Goal: Information Seeking & Learning: Learn about a topic

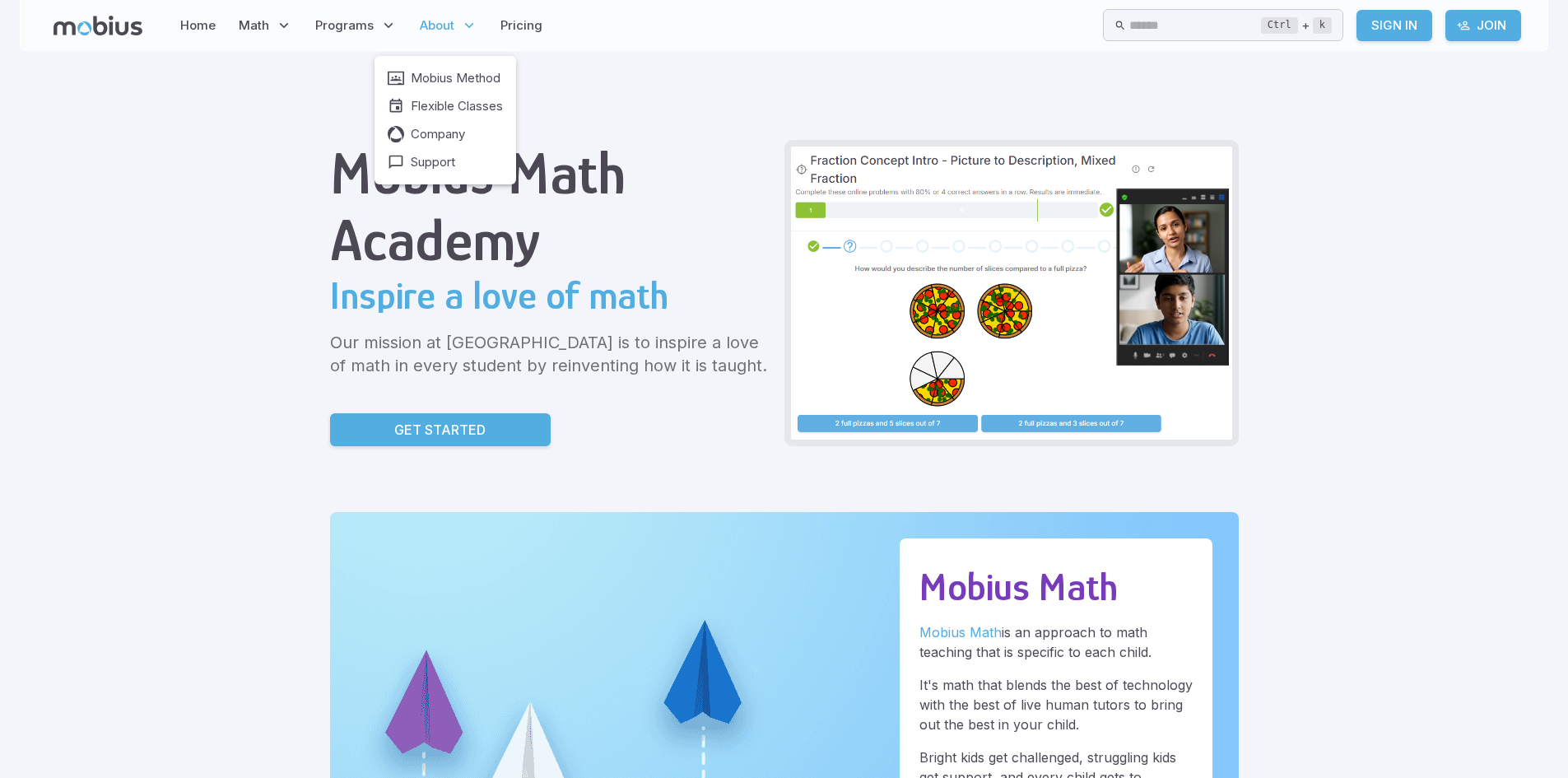
click at [448, 28] on span "About" at bounding box center [437, 25] width 35 height 18
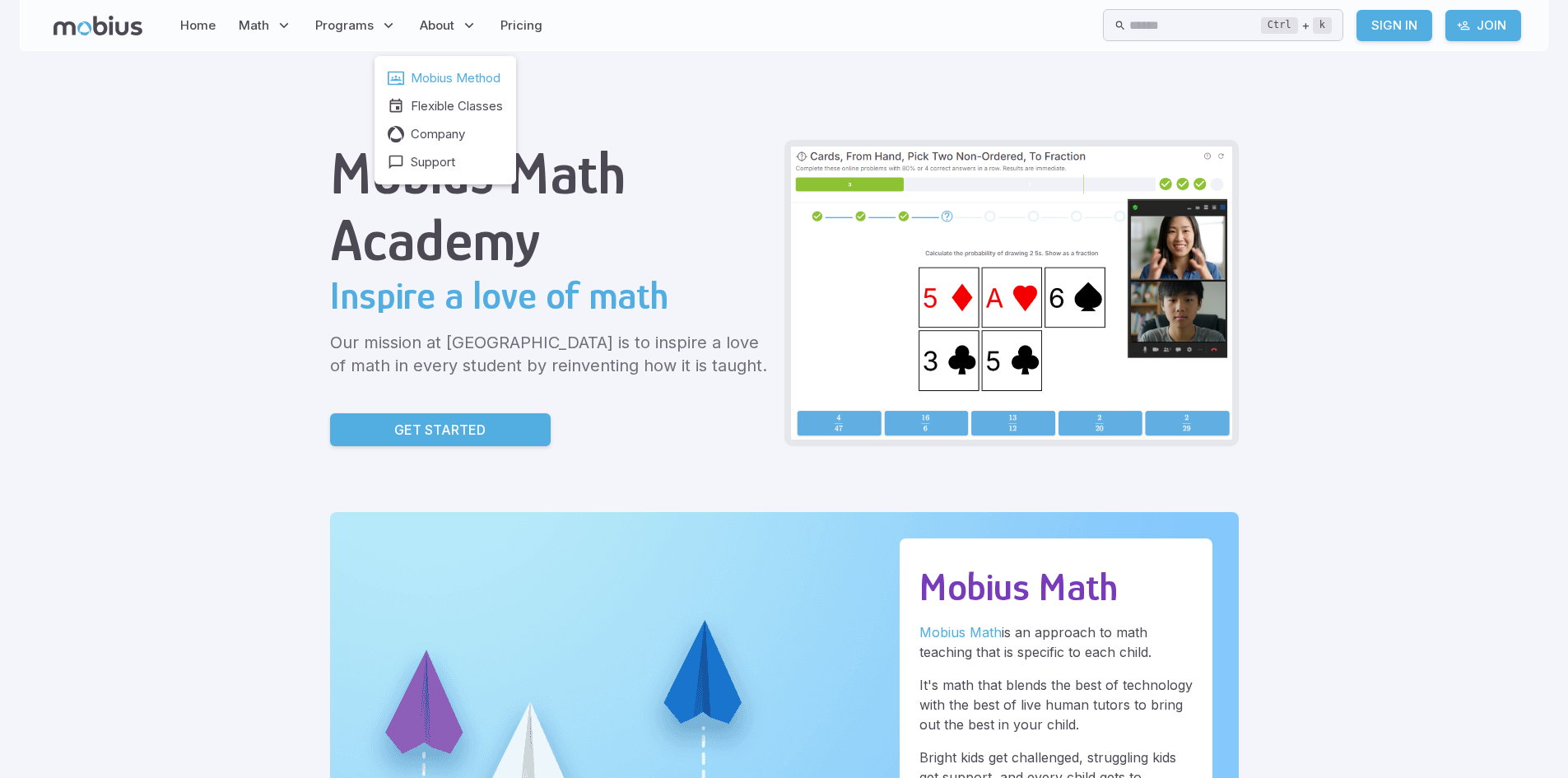
click at [447, 72] on span "Mobius Method" at bounding box center [456, 78] width 89 height 18
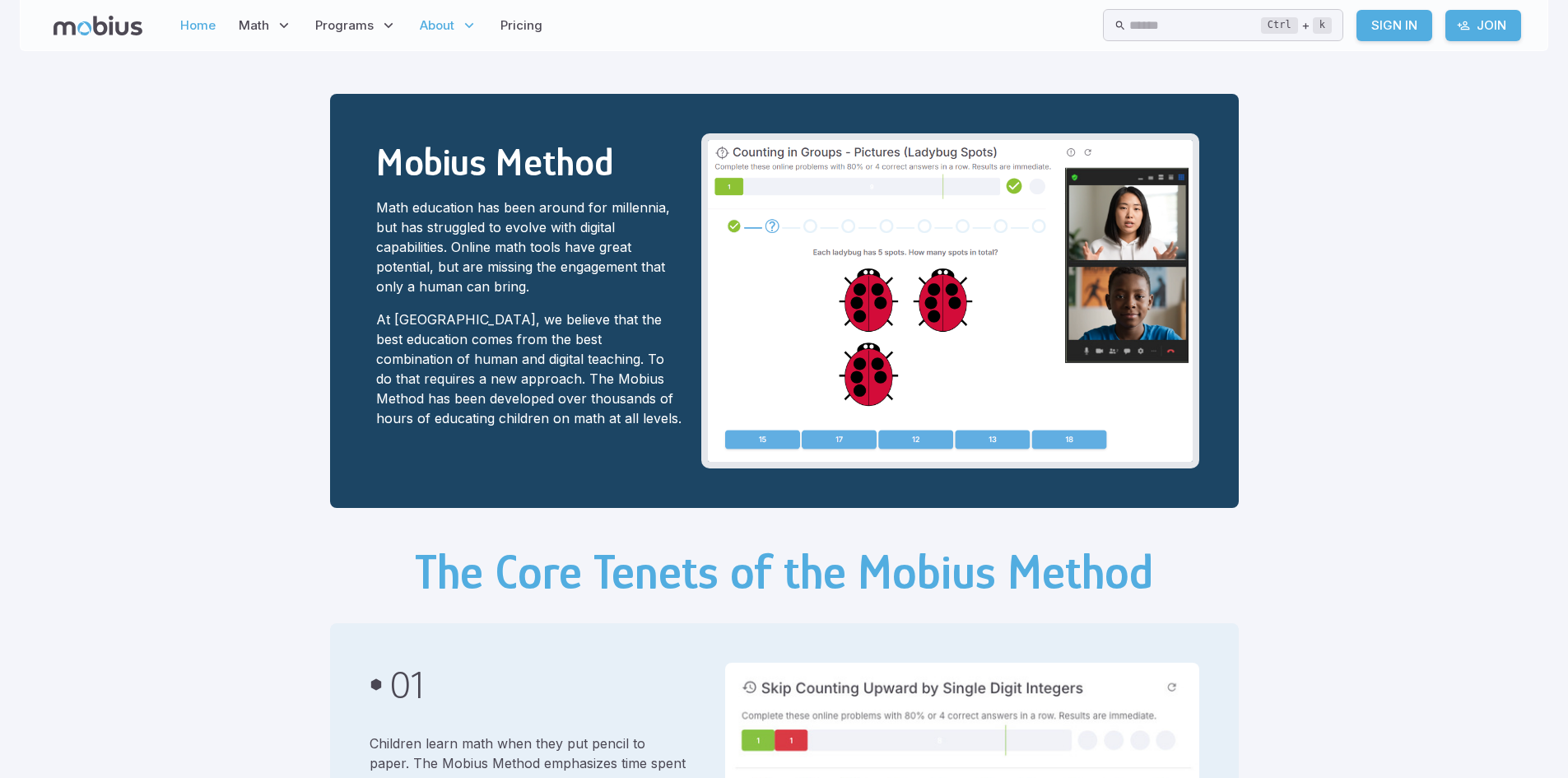
click at [209, 26] on link "Home" at bounding box center [198, 25] width 46 height 38
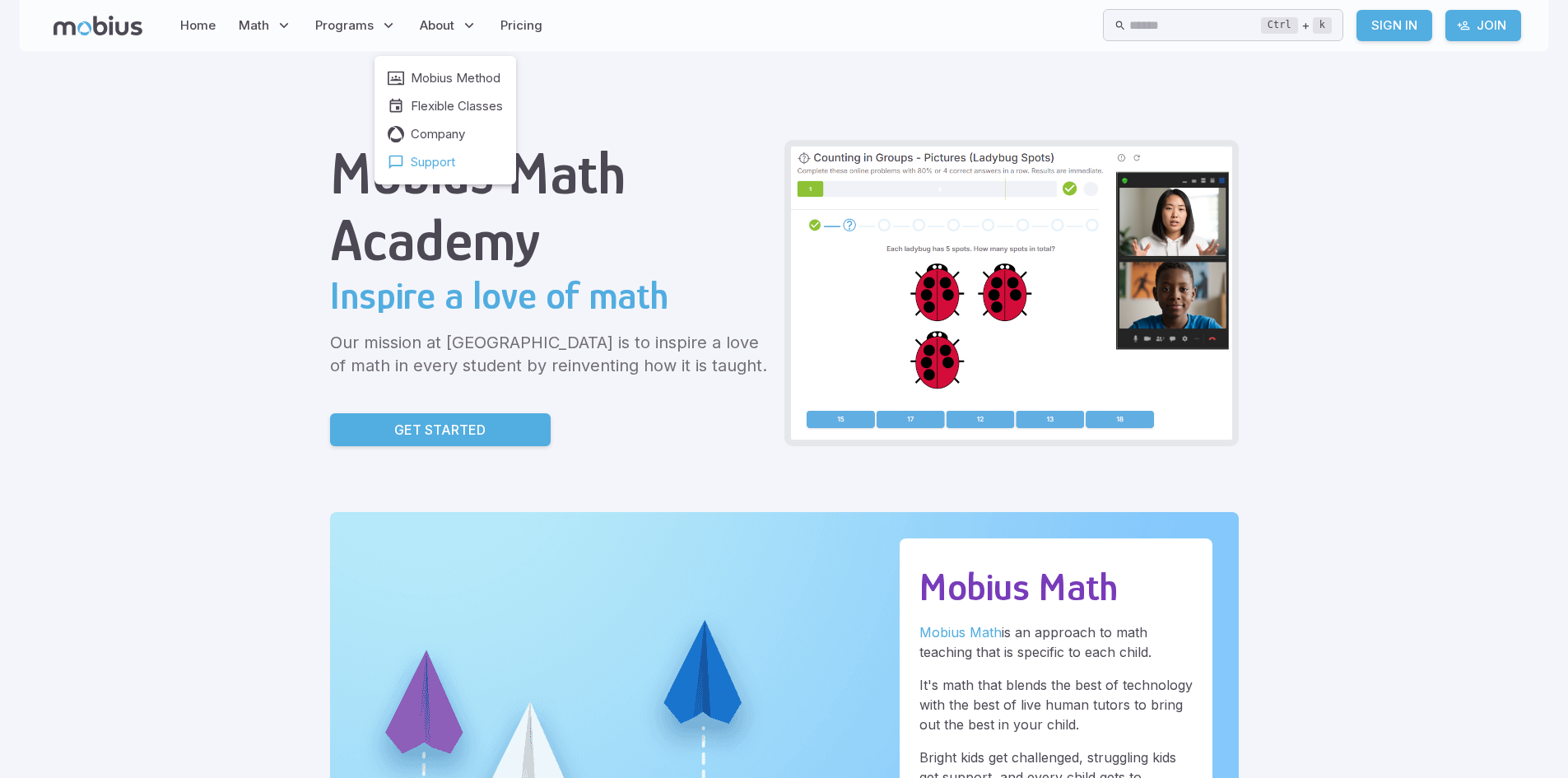
click at [422, 162] on span "Support" at bounding box center [433, 162] width 45 height 18
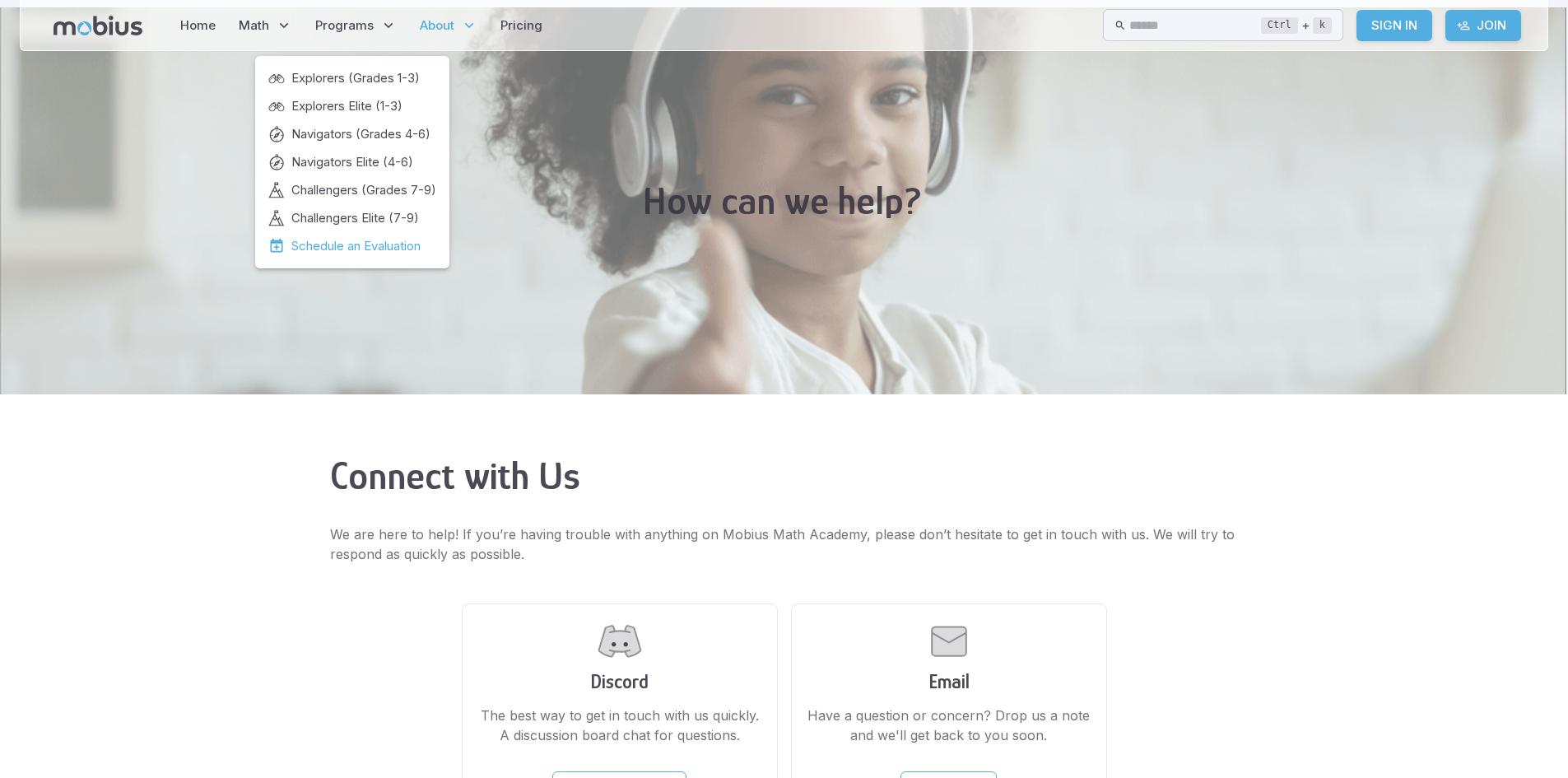
click at [349, 240] on span "Schedule an Evaluation" at bounding box center [355, 246] width 129 height 18
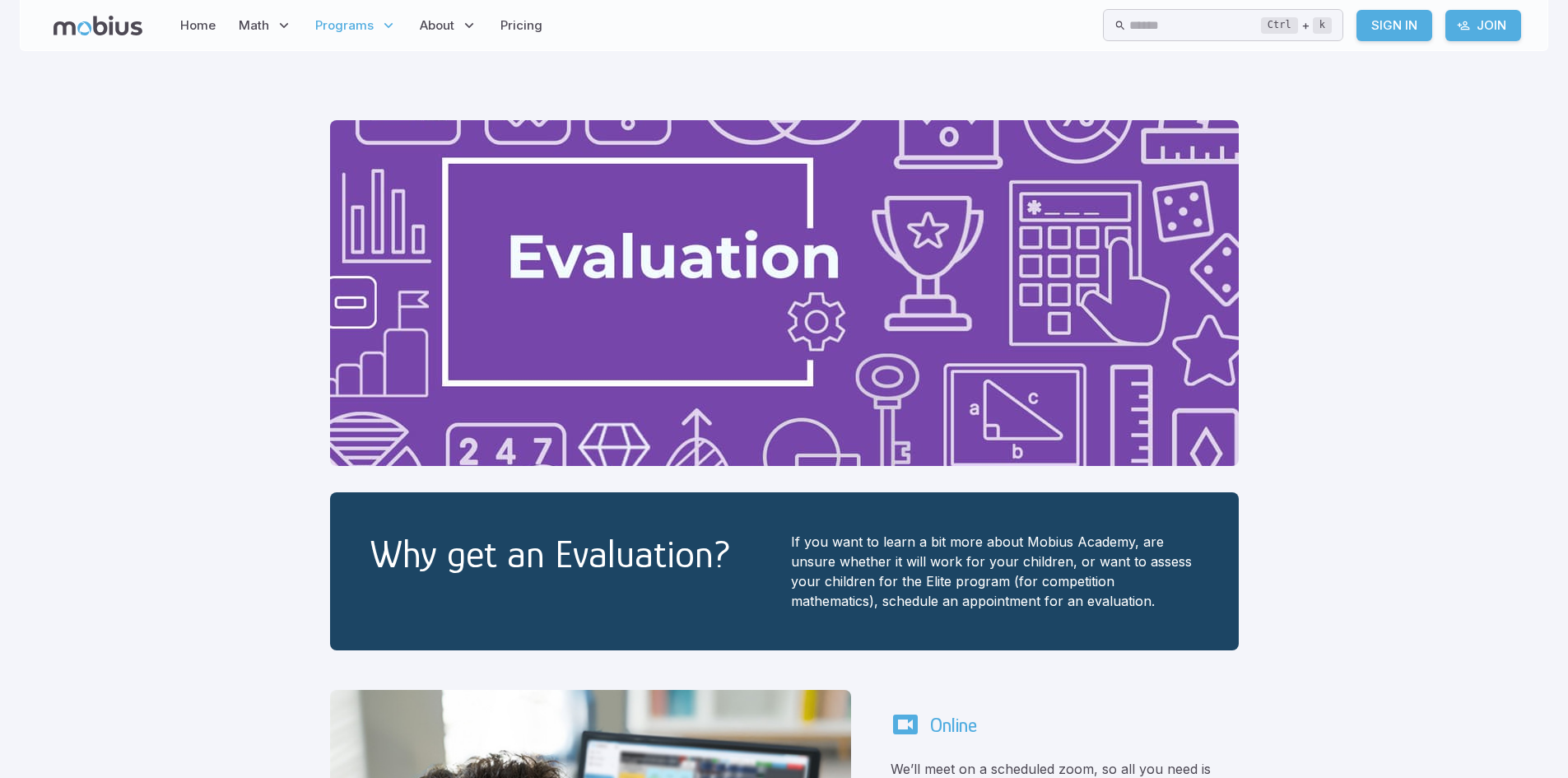
click at [107, 32] on icon at bounding box center [98, 25] width 89 height 20
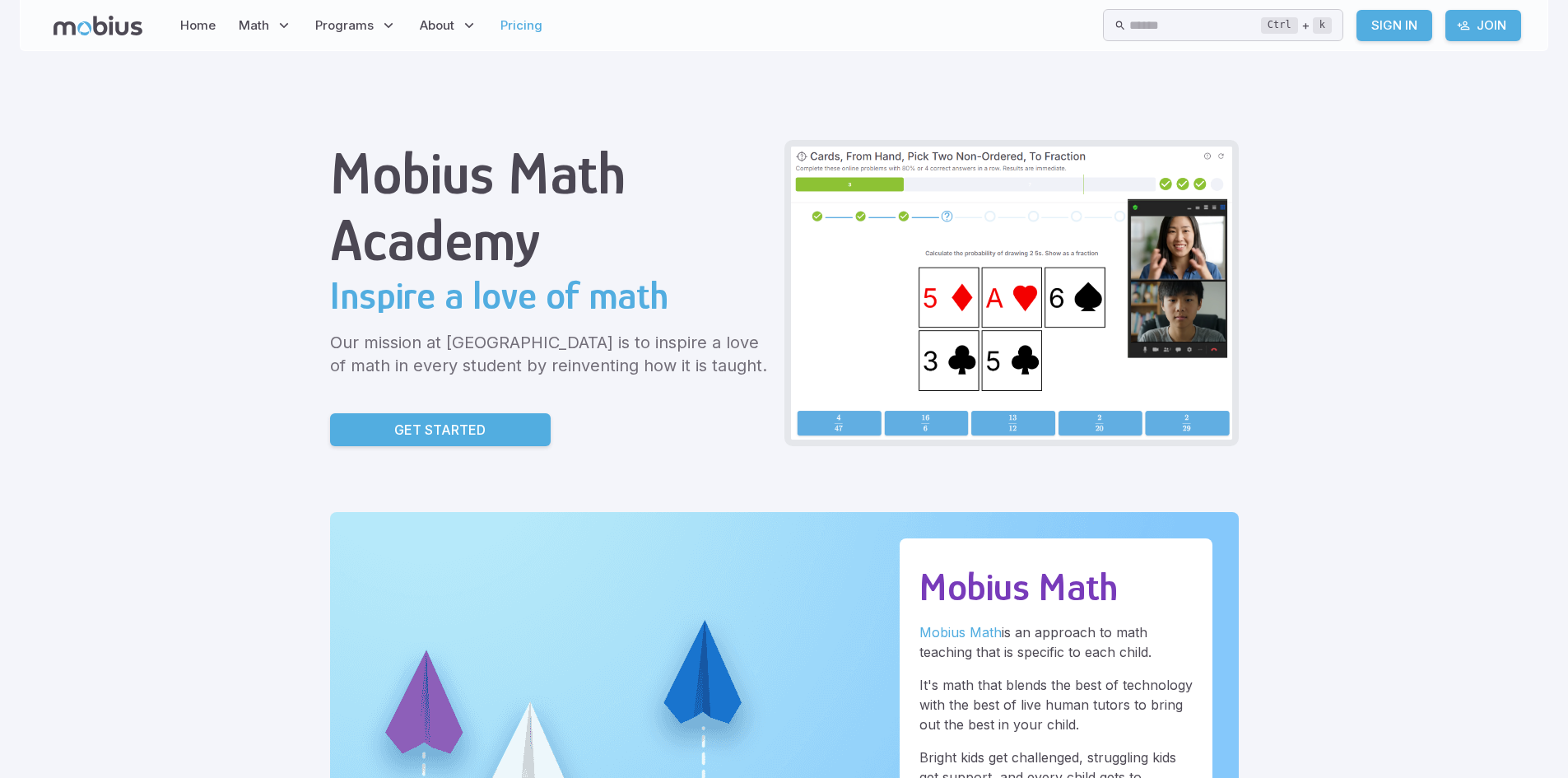
click at [507, 20] on link "Pricing" at bounding box center [522, 25] width 52 height 38
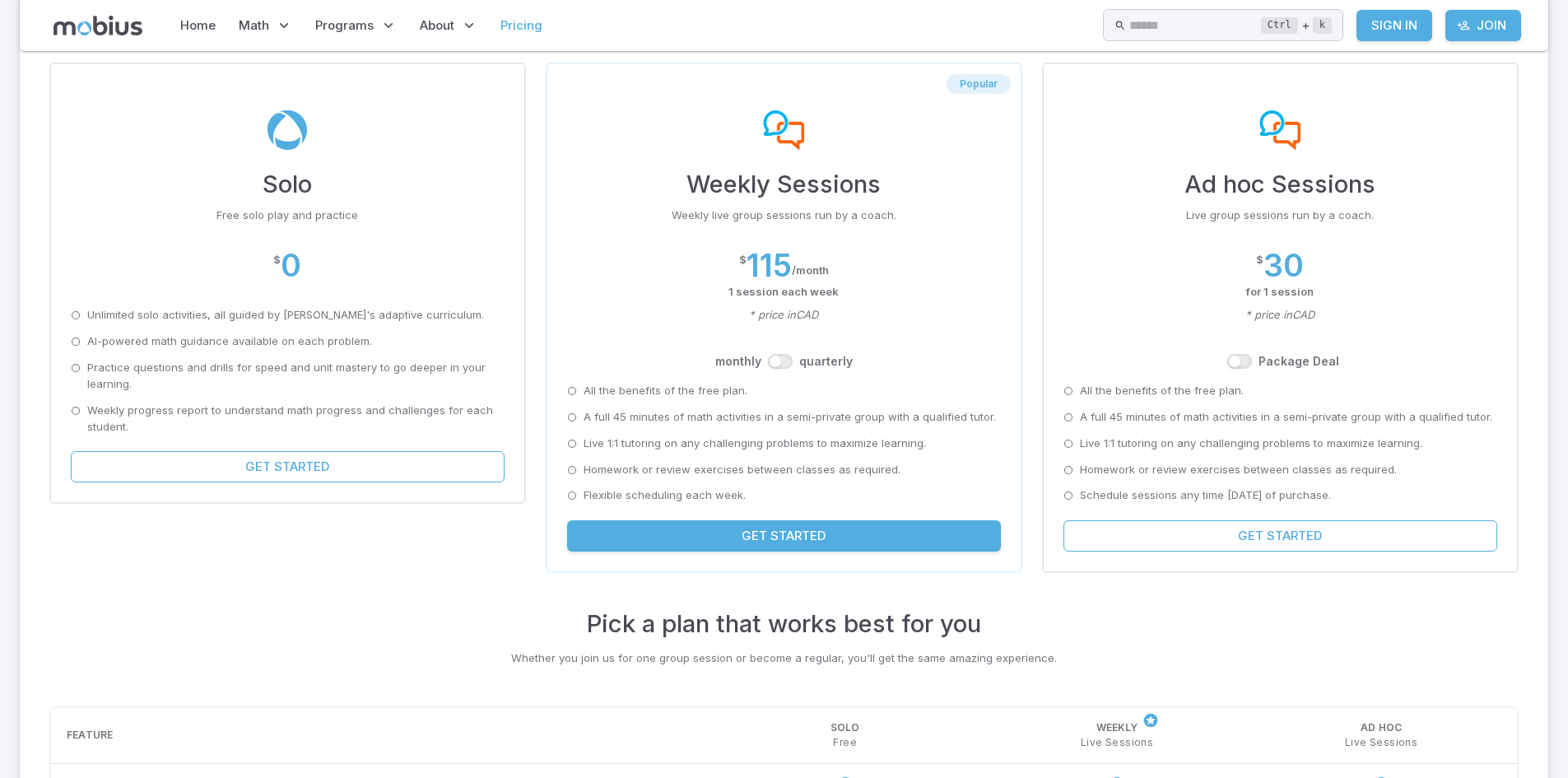
scroll to position [140, 0]
